Goal: Book appointment/travel/reservation

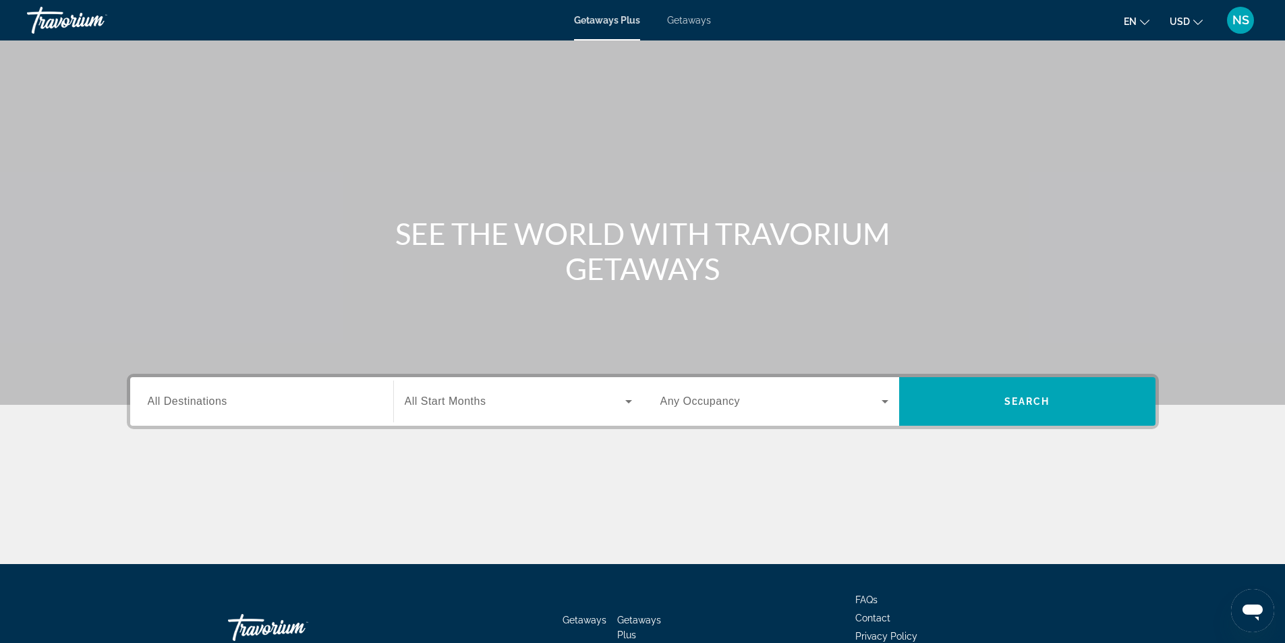
click at [683, 20] on span "Getaways" at bounding box center [689, 20] width 44 height 11
click at [206, 406] on span "All Destinations" at bounding box center [188, 400] width 80 height 11
click at [206, 406] on input "Destination All Destinations" at bounding box center [262, 402] width 228 height 16
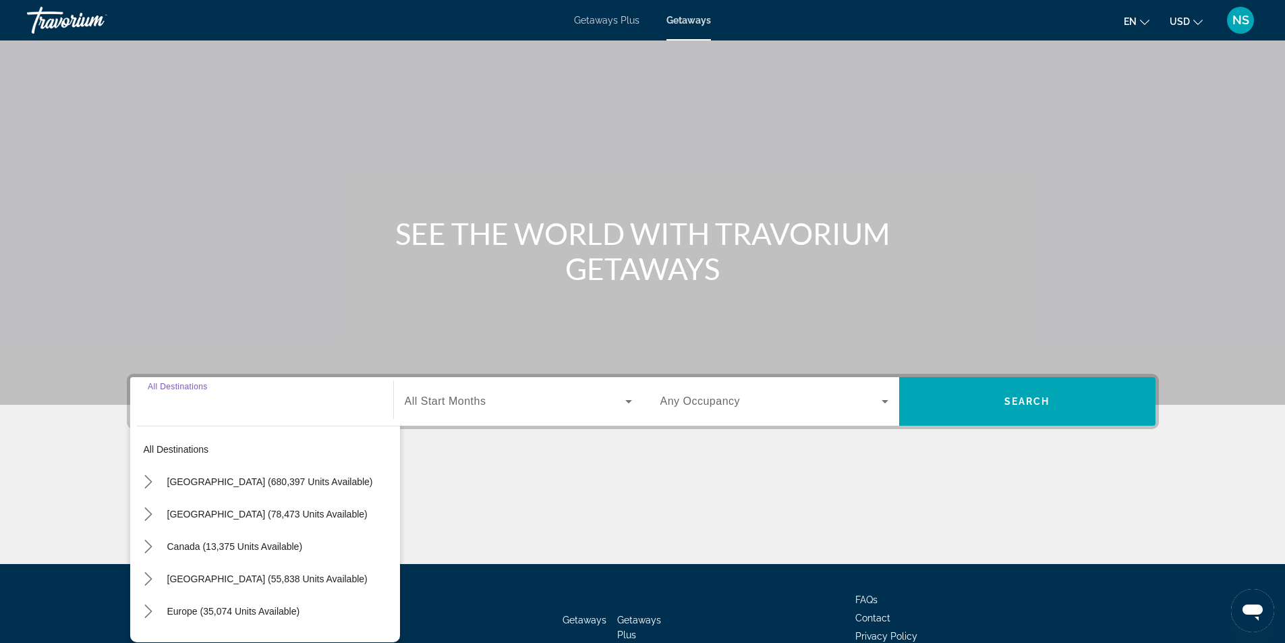
scroll to position [86, 0]
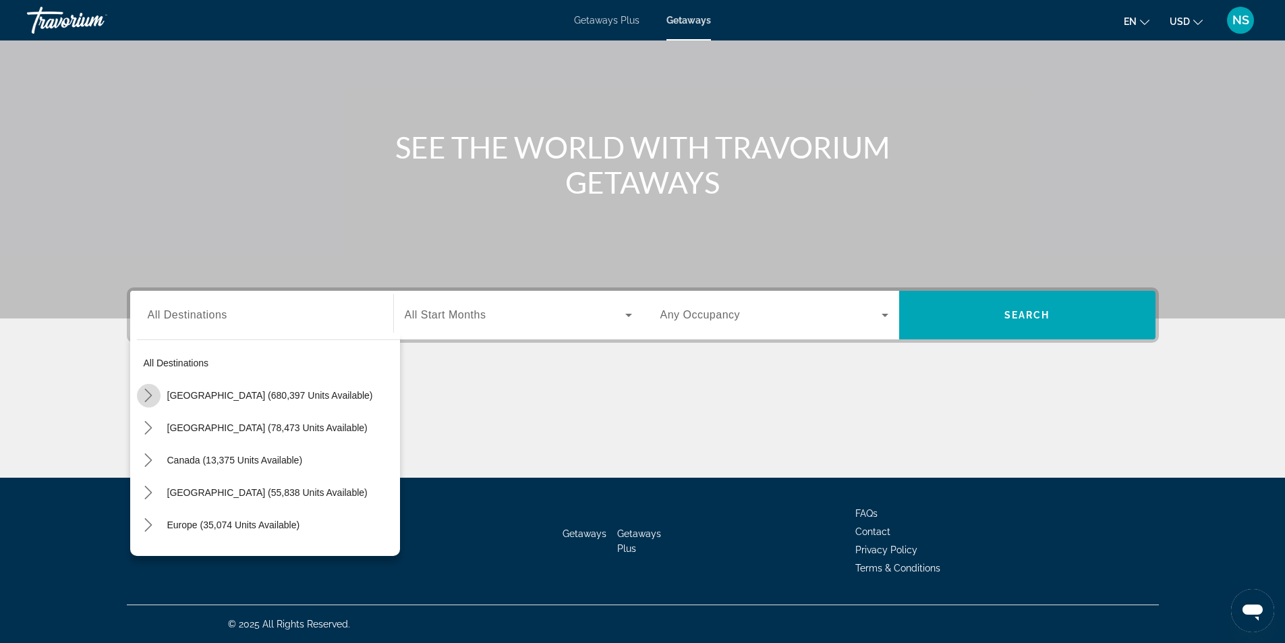
click at [146, 397] on icon "Toggle United States (680,397 units available) submenu" at bounding box center [148, 395] width 13 height 13
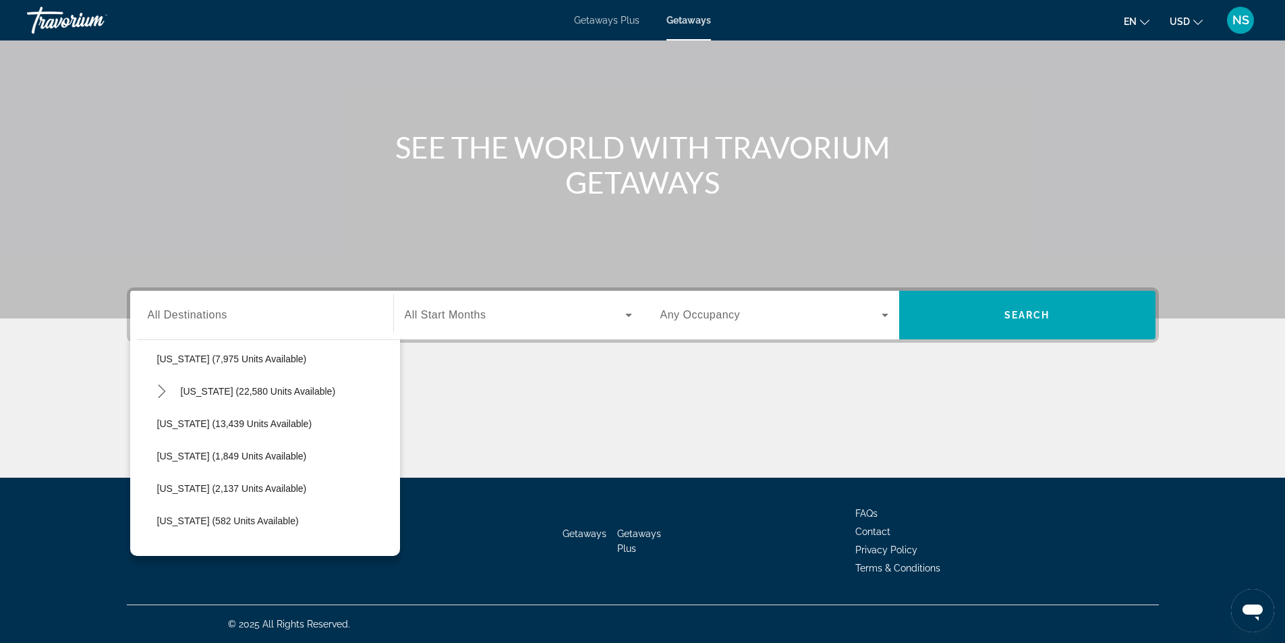
scroll to position [242, 0]
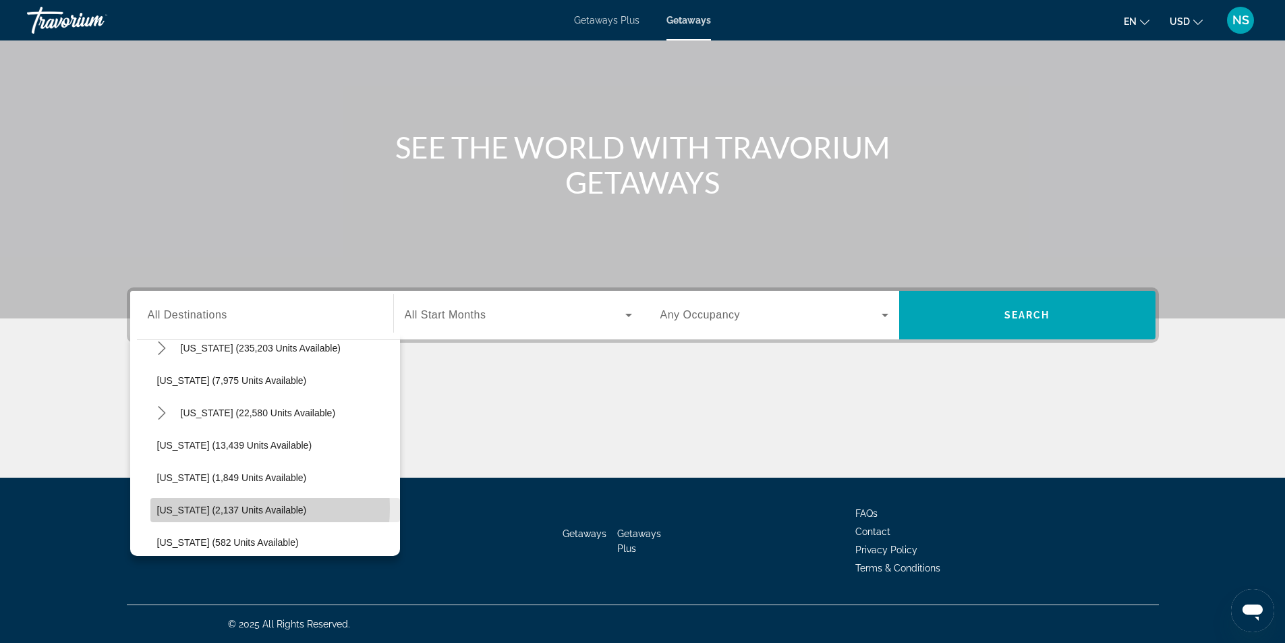
click at [227, 508] on span "[US_STATE] (2,137 units available)" at bounding box center [232, 510] width 150 height 11
type input "**********"
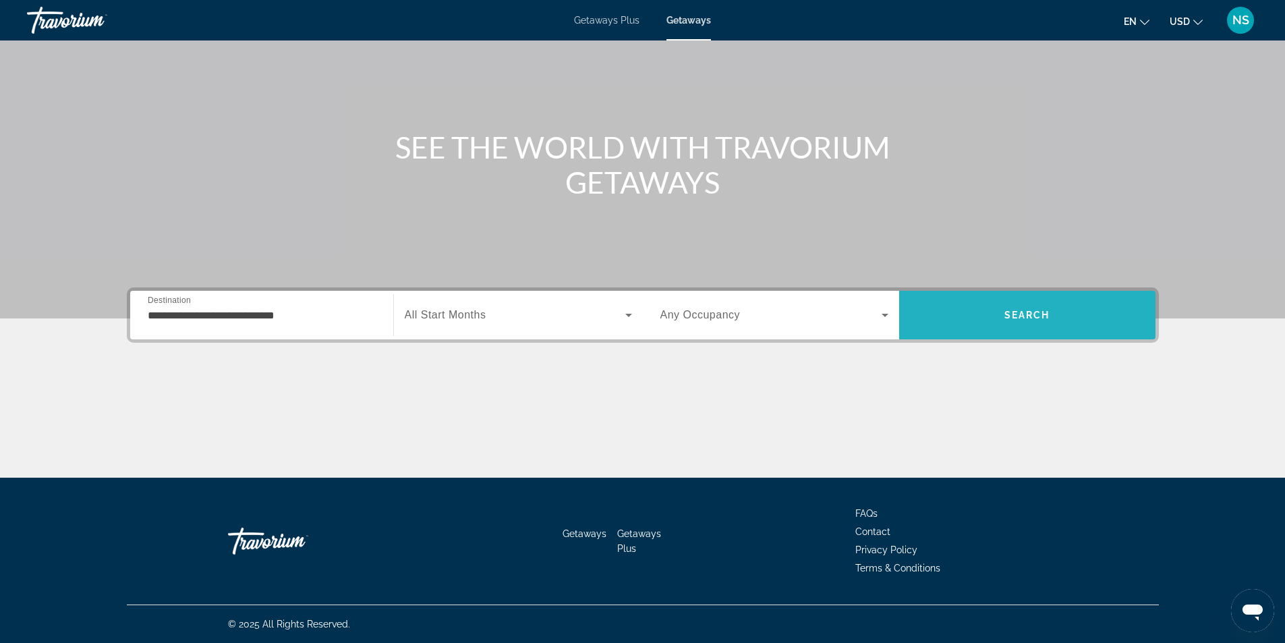
click at [1031, 322] on span "Search" at bounding box center [1027, 315] width 256 height 32
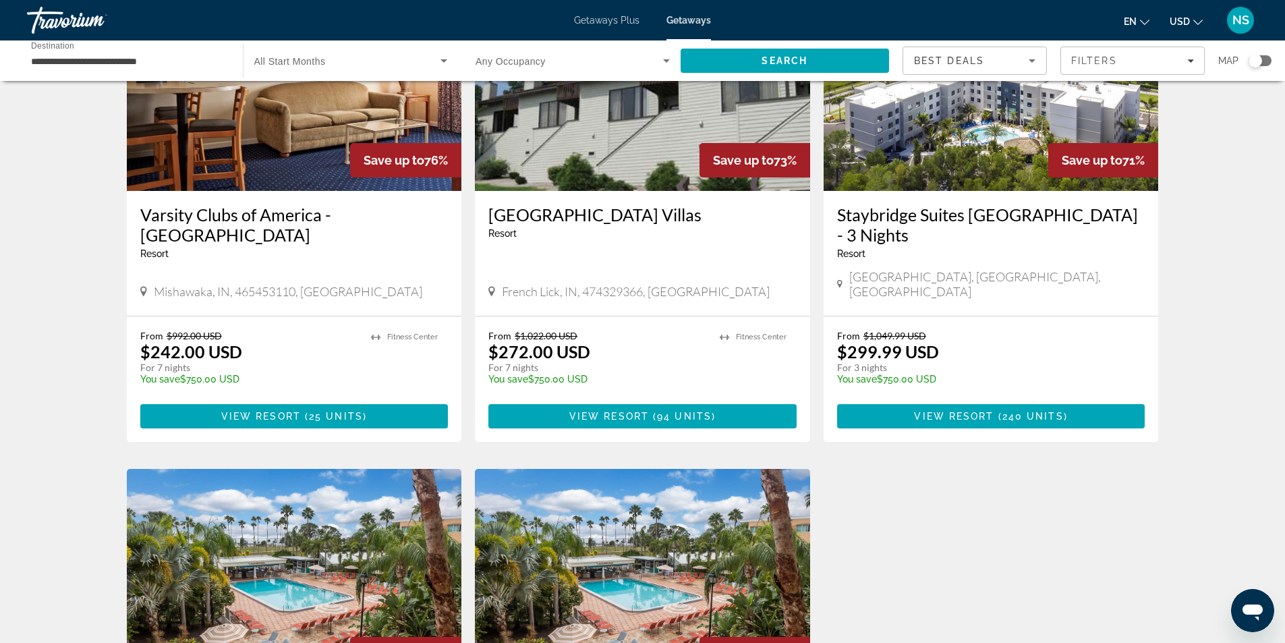
scroll to position [742, 0]
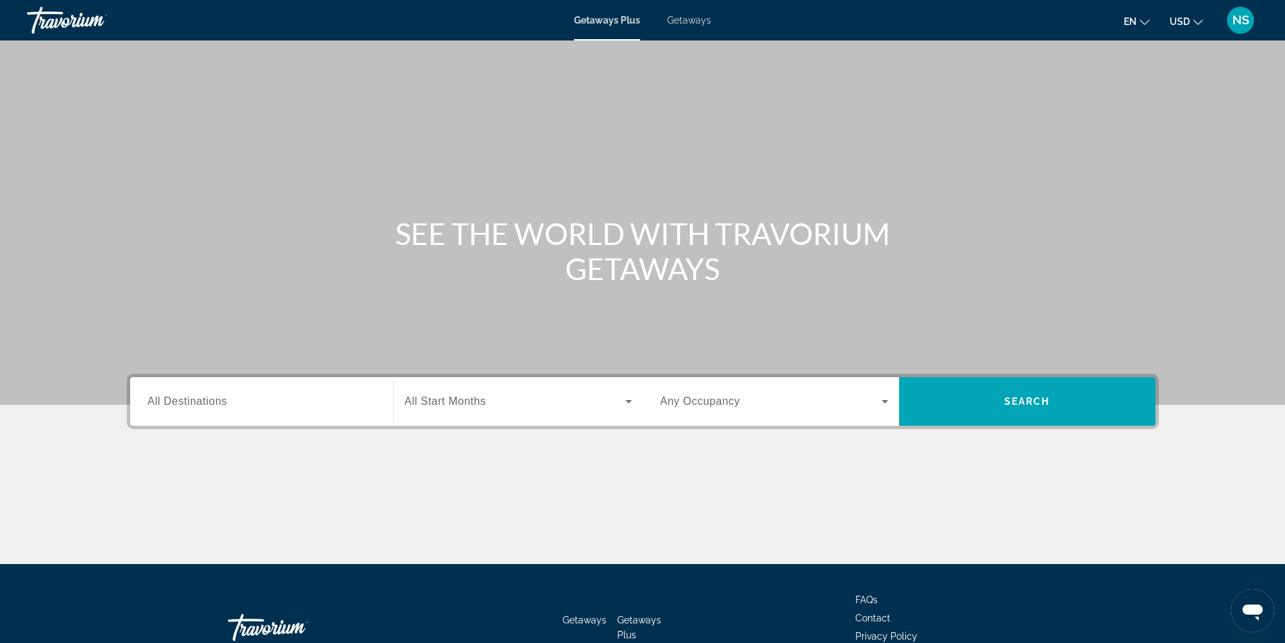
click at [175, 400] on span "All Destinations" at bounding box center [188, 400] width 80 height 11
click at [175, 400] on input "Destination All Destinations" at bounding box center [262, 402] width 228 height 16
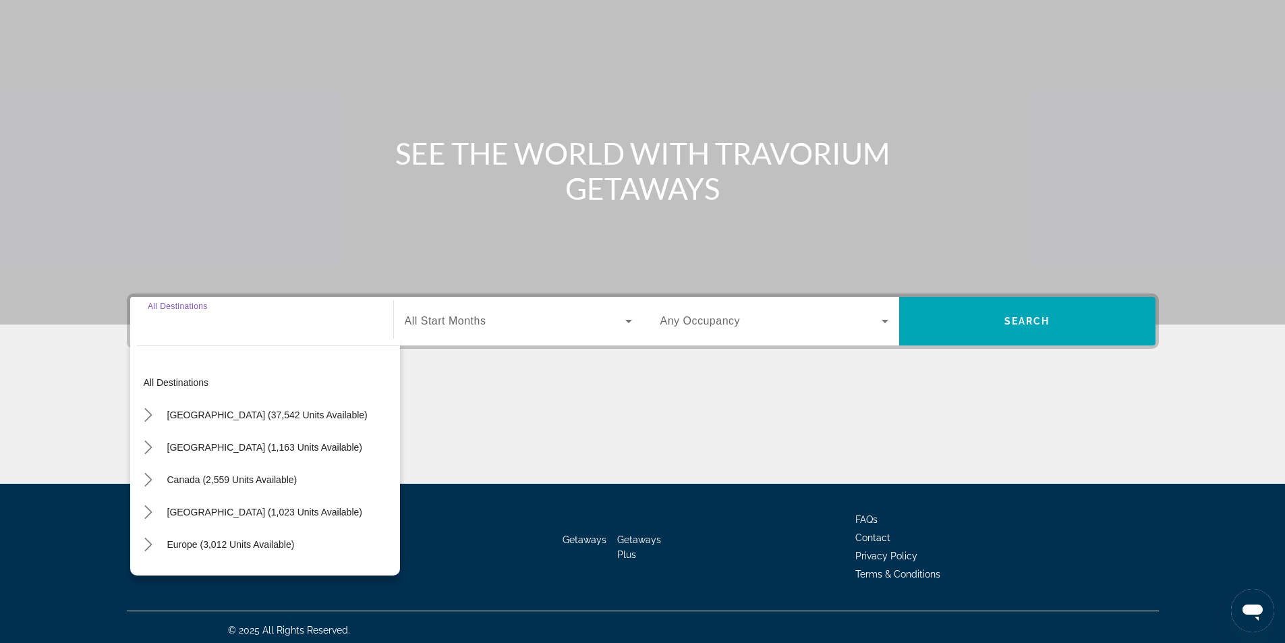
scroll to position [86, 0]
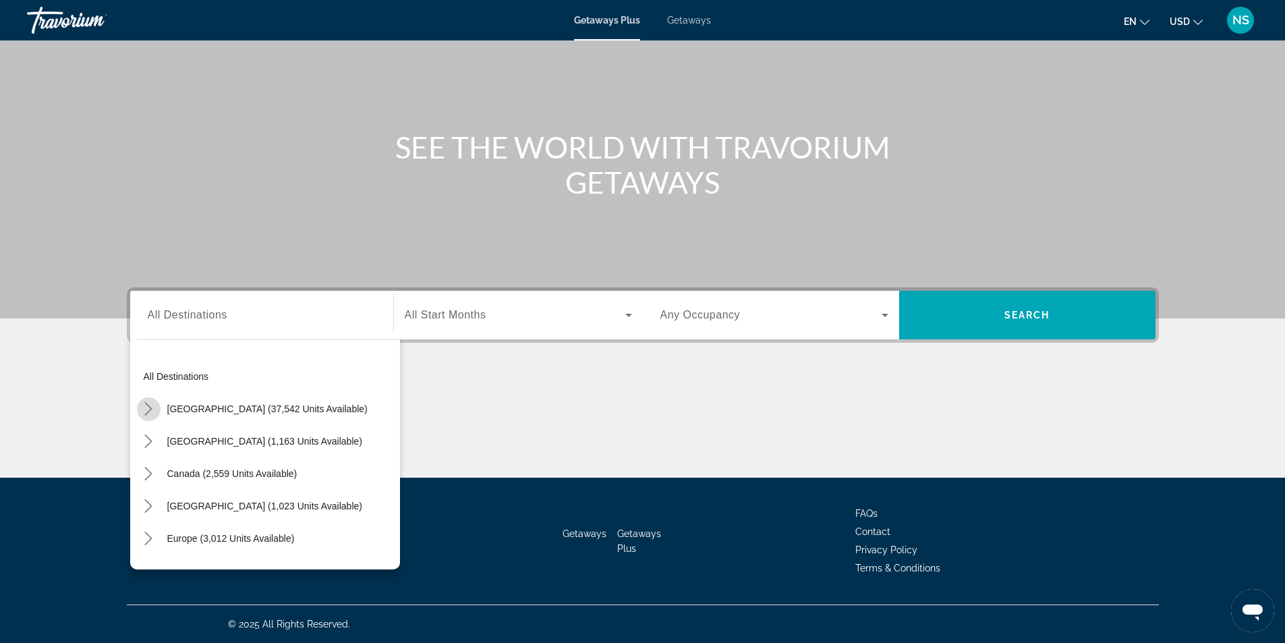
click at [148, 410] on icon "Toggle United States (37,542 units available) submenu" at bounding box center [148, 408] width 13 height 13
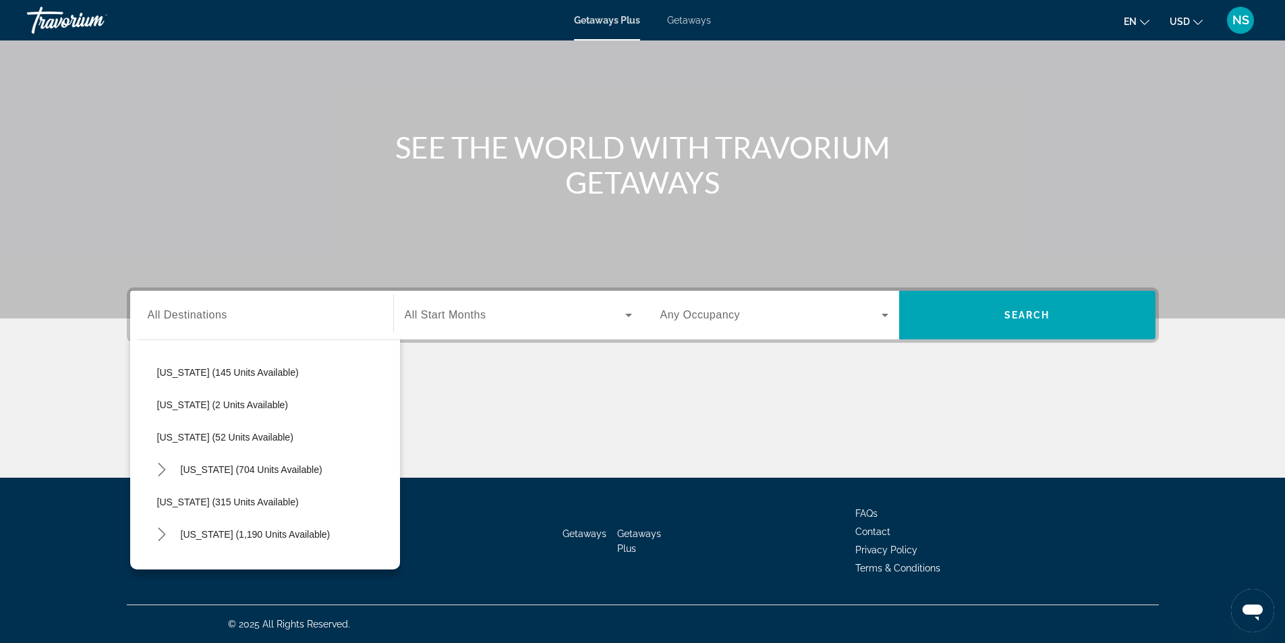
scroll to position [540, 0]
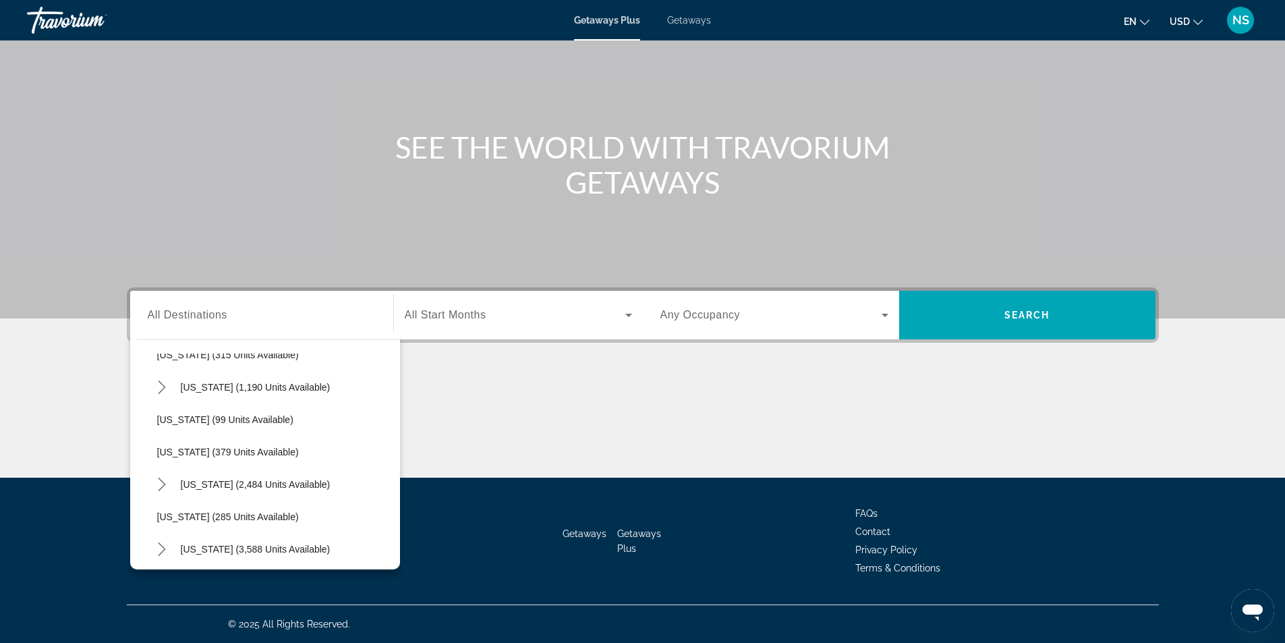
click at [697, 20] on span "Getaways" at bounding box center [689, 20] width 44 height 11
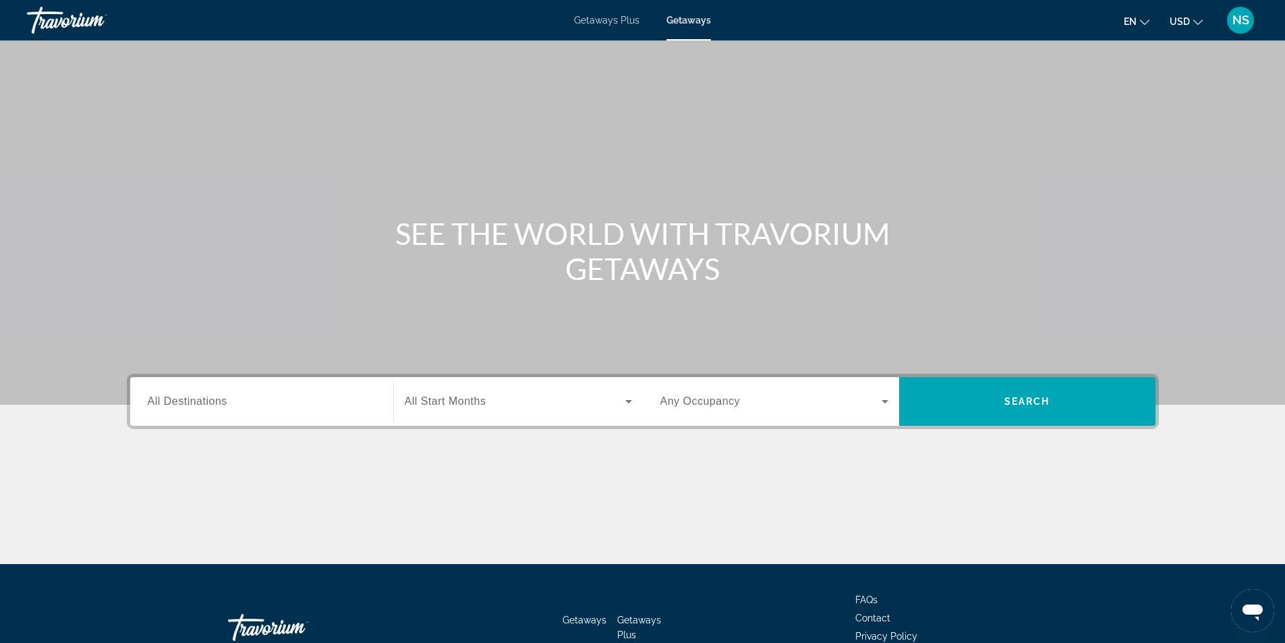
click at [219, 398] on span "All Destinations" at bounding box center [188, 400] width 80 height 11
click at [219, 398] on input "Destination All Destinations" at bounding box center [262, 402] width 228 height 16
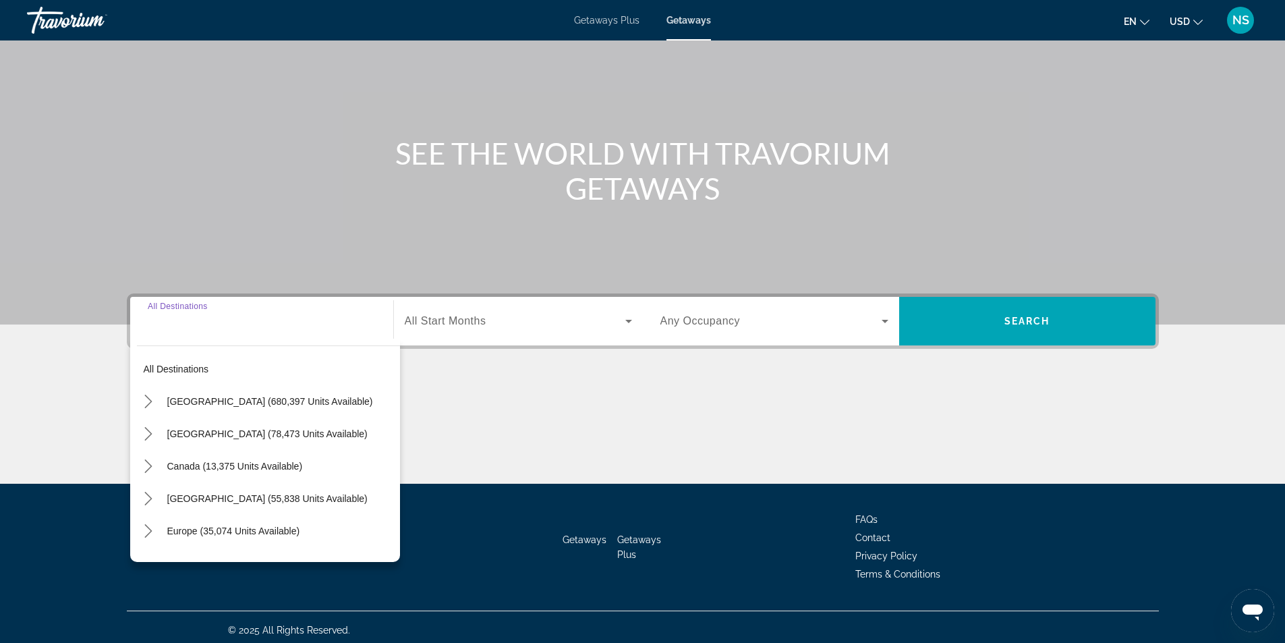
scroll to position [86, 0]
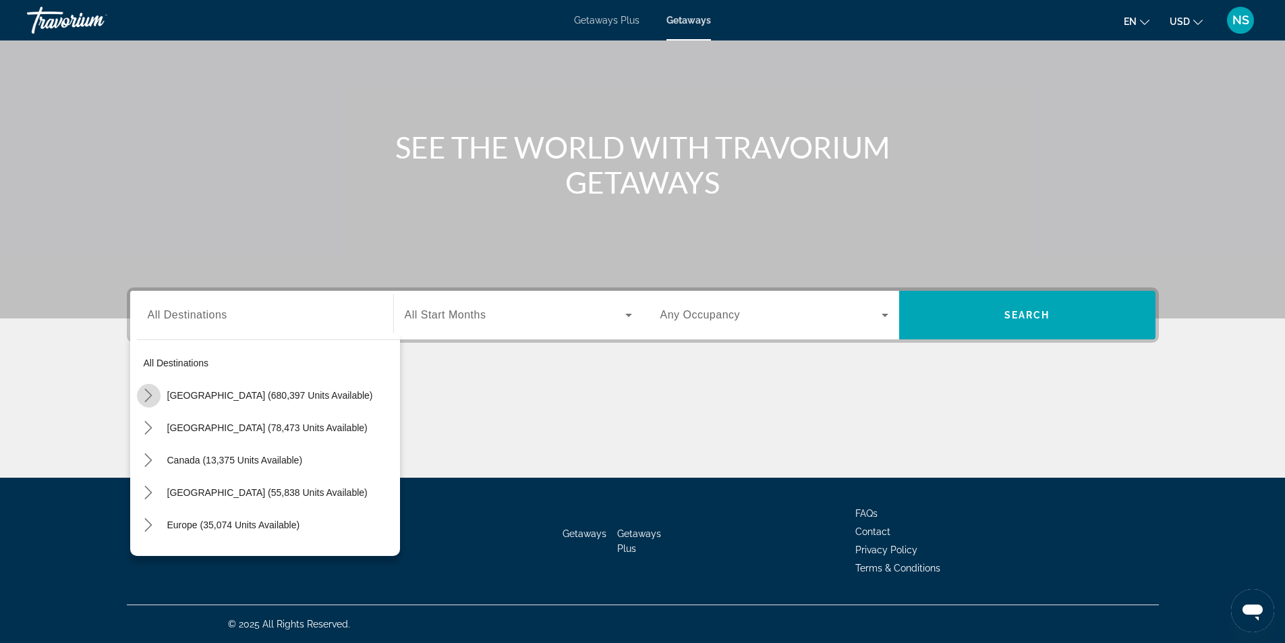
click at [147, 396] on icon "Toggle United States (680,397 units available) submenu" at bounding box center [148, 395] width 13 height 13
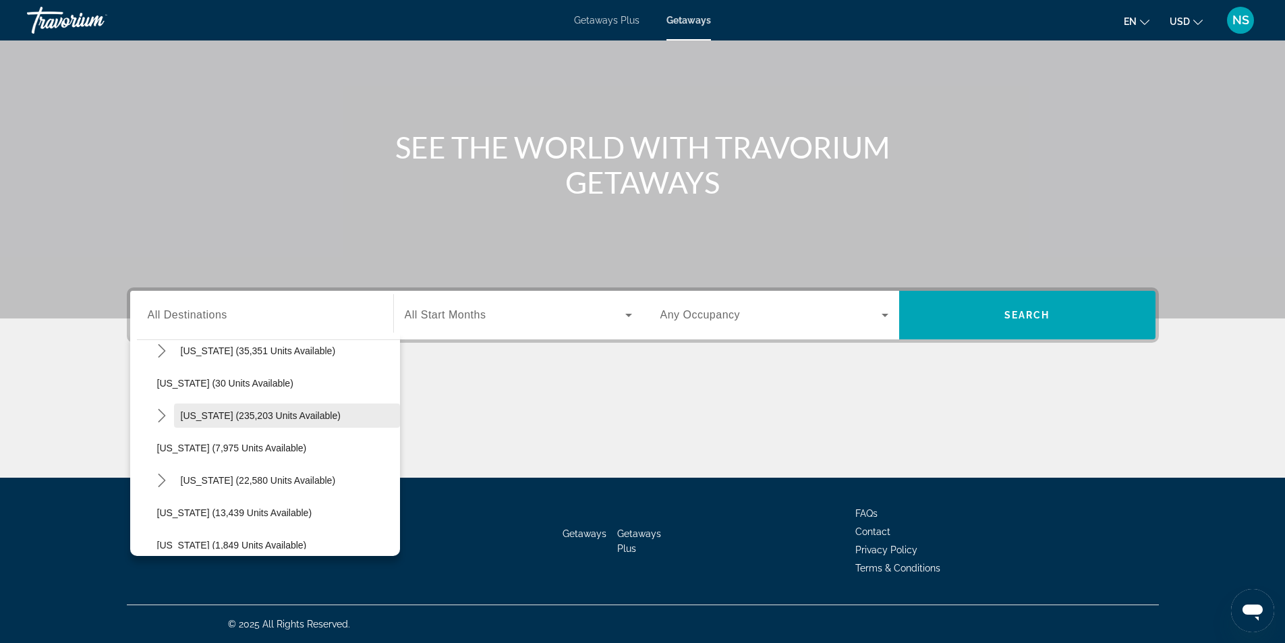
scroll to position [242, 0]
drag, startPoint x: 190, startPoint y: 410, endPoint x: 209, endPoint y: 409, distance: 19.6
click at [190, 410] on span "[US_STATE] (22,580 units available)" at bounding box center [258, 413] width 155 height 11
type input "**********"
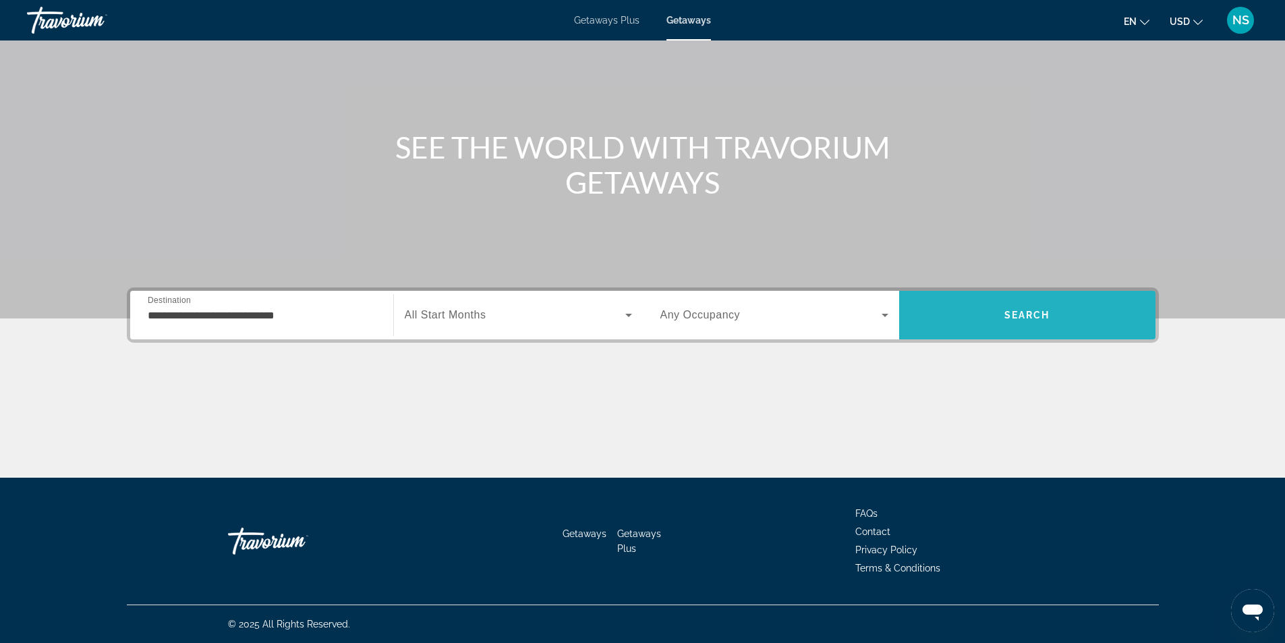
click at [1022, 316] on span "Search" at bounding box center [1028, 315] width 46 height 11
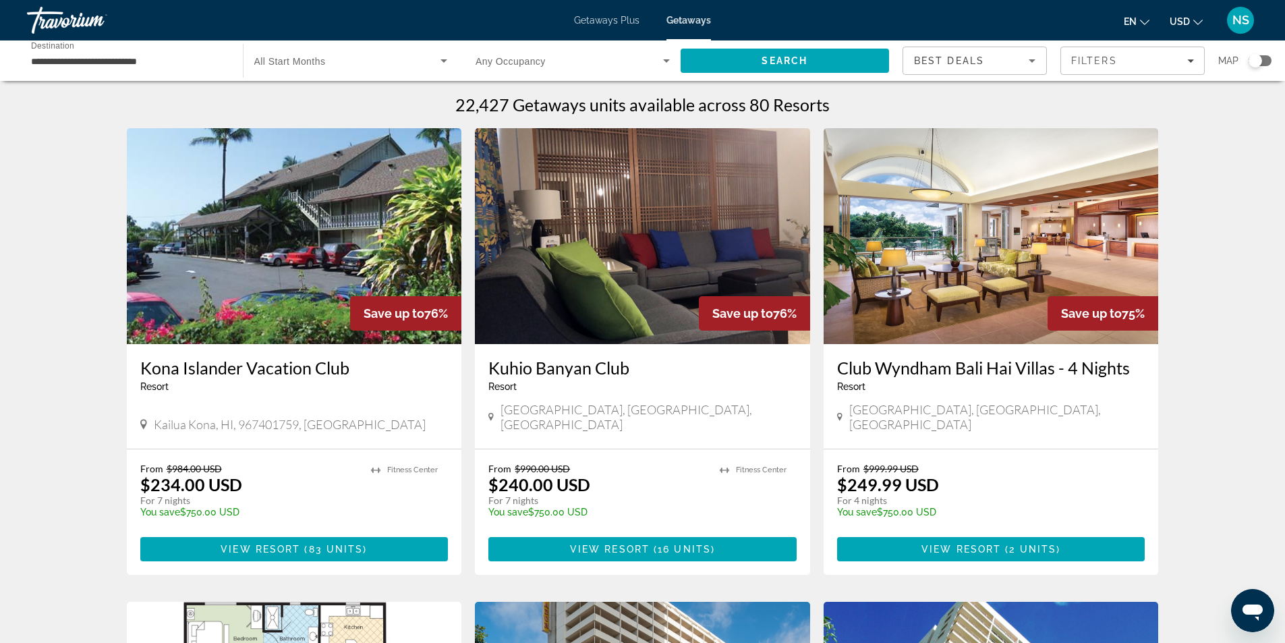
click at [943, 197] on img "Main content" at bounding box center [991, 236] width 335 height 216
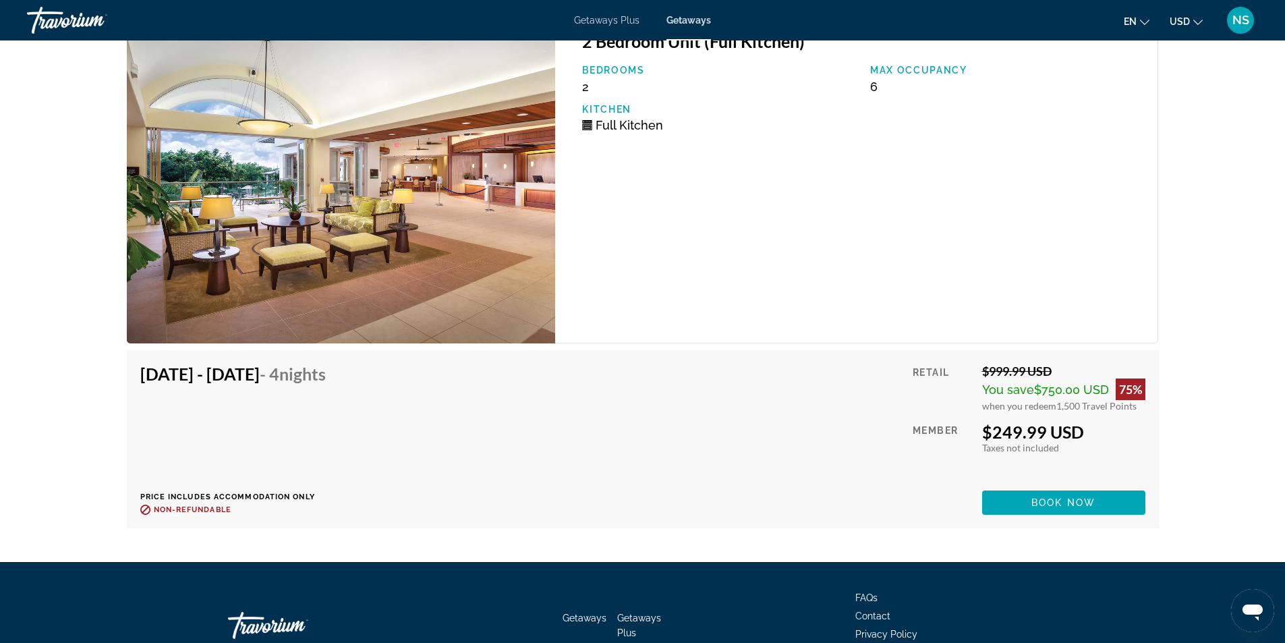
scroll to position [2438, 0]
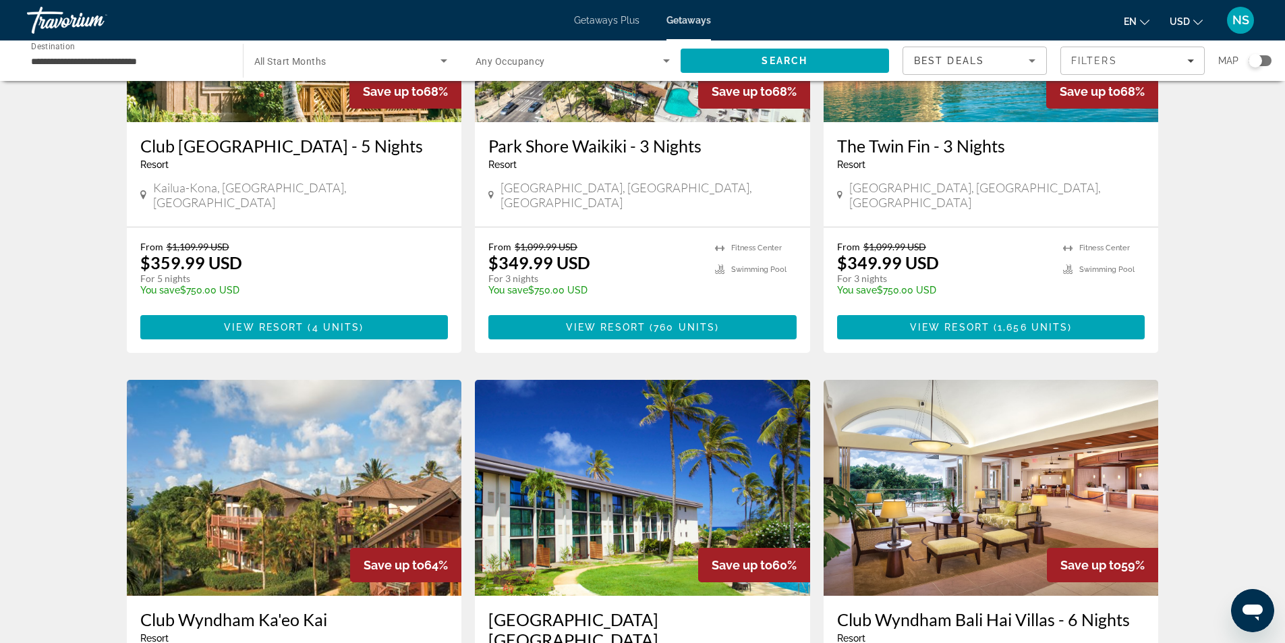
scroll to position [1601, 0]
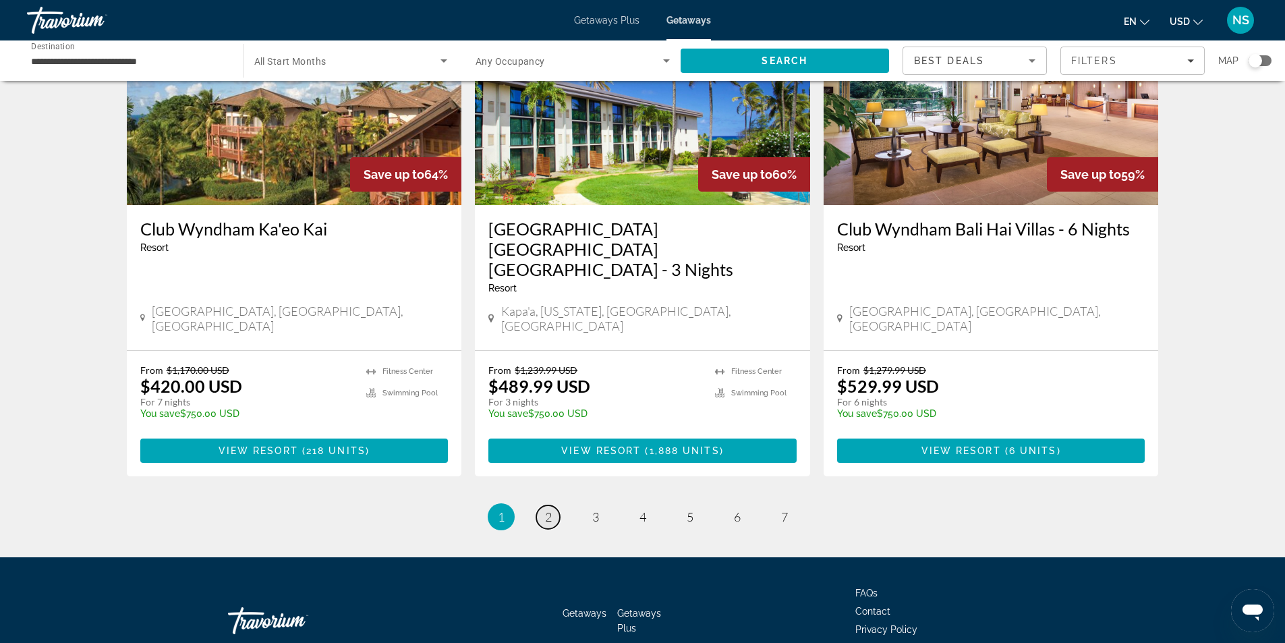
click at [552, 505] on link "page 2" at bounding box center [548, 517] width 24 height 24
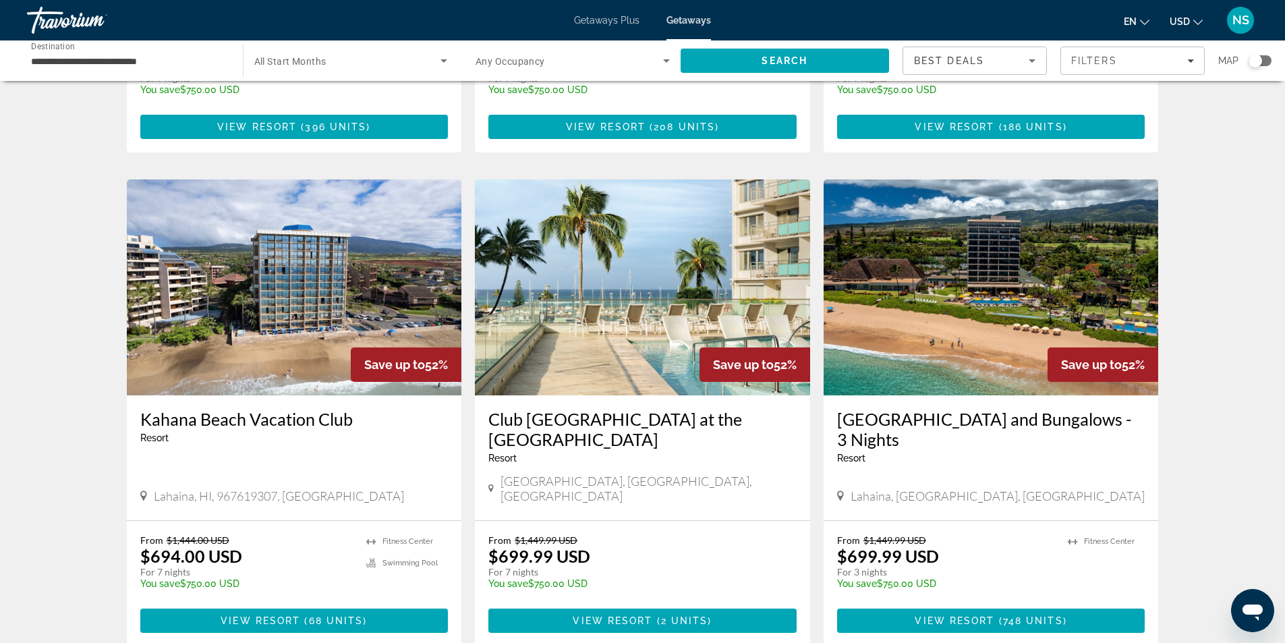
scroll to position [1417, 0]
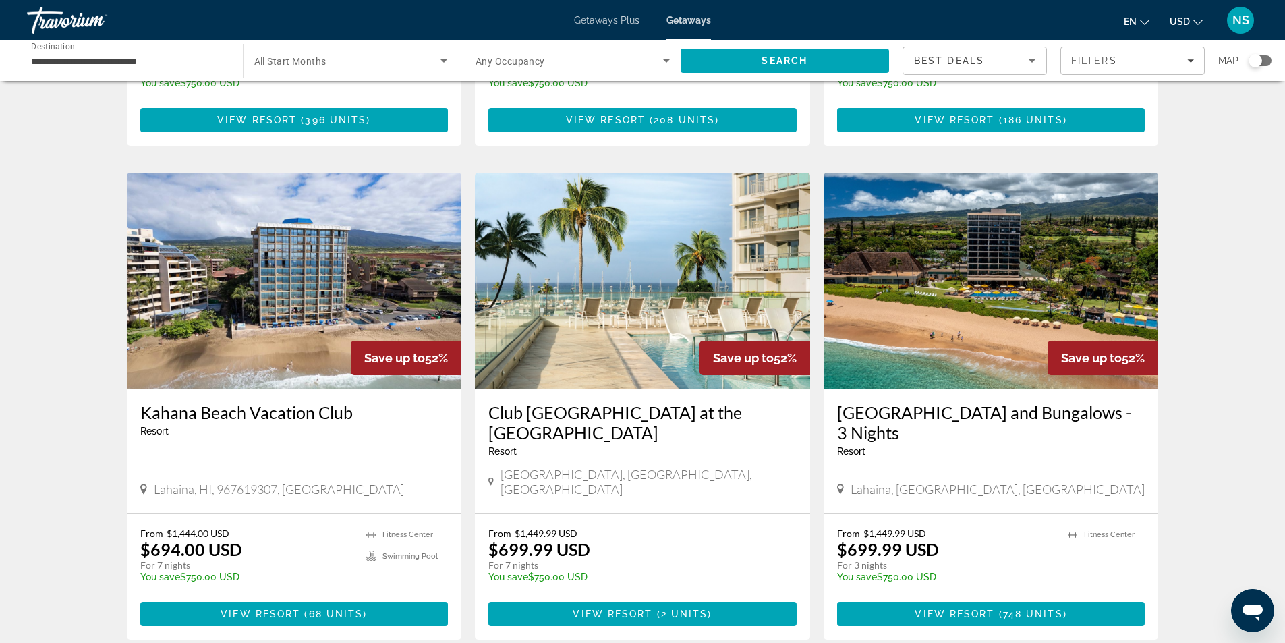
click at [589, 265] on img "Main content" at bounding box center [642, 281] width 335 height 216
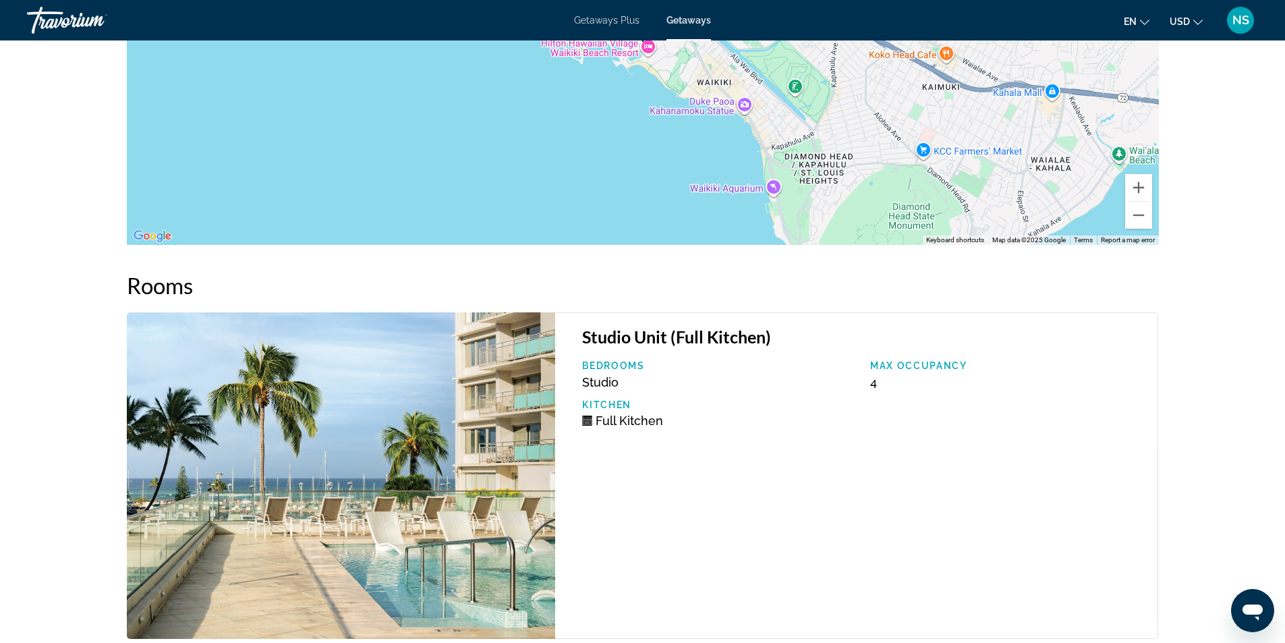
scroll to position [1949, 0]
